Goal: Navigation & Orientation: Find specific page/section

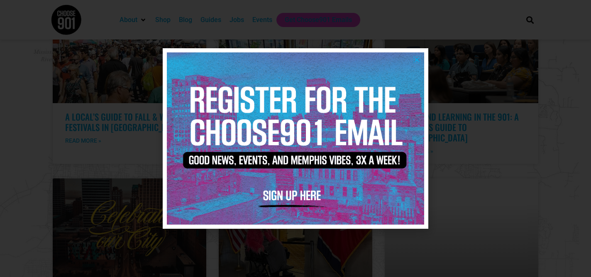
scroll to position [1787, 0]
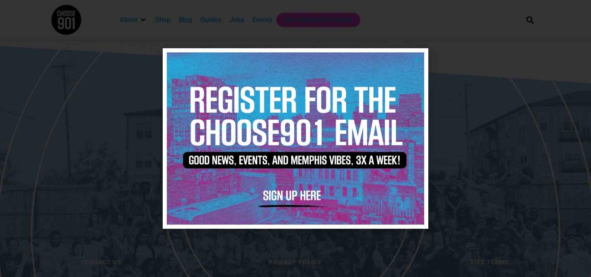
click at [415, 56] on img at bounding box center [295, 137] width 257 height 171
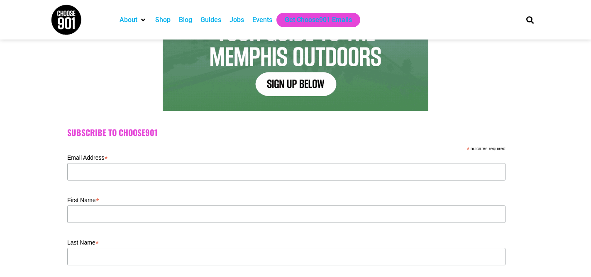
scroll to position [140, 0]
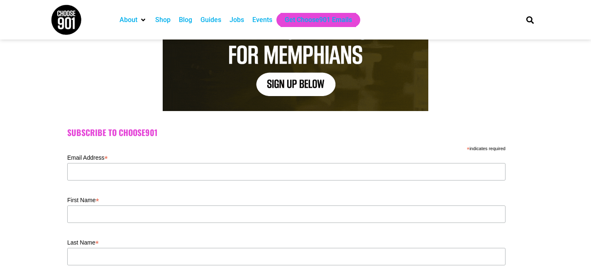
click at [189, 18] on div "Blog" at bounding box center [185, 20] width 13 height 10
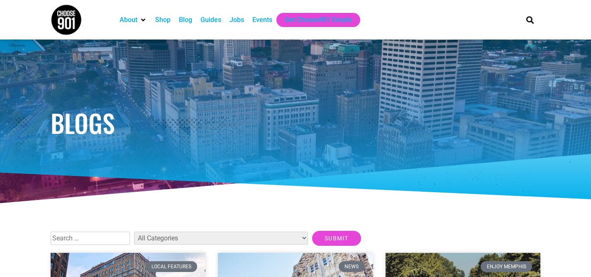
click at [263, 22] on div "Events" at bounding box center [262, 20] width 20 height 10
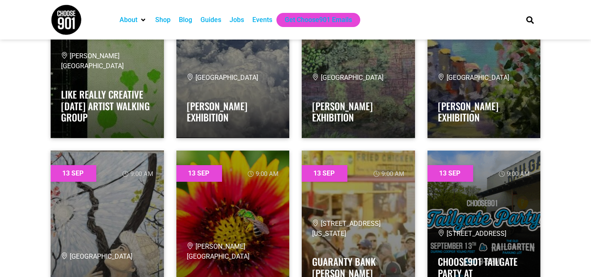
scroll to position [5066, 0]
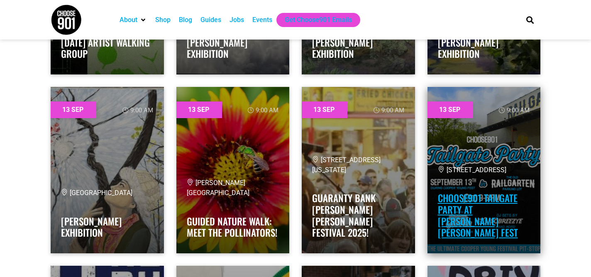
click at [492, 224] on link "Choose901 Tailgate Party at Cooper Young Fest" at bounding box center [478, 215] width 80 height 49
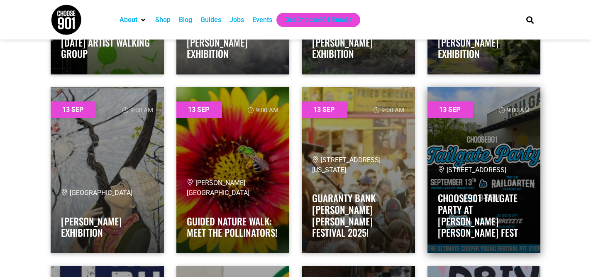
click at [466, 133] on link at bounding box center [484, 170] width 113 height 166
